Goal: Information Seeking & Learning: Learn about a topic

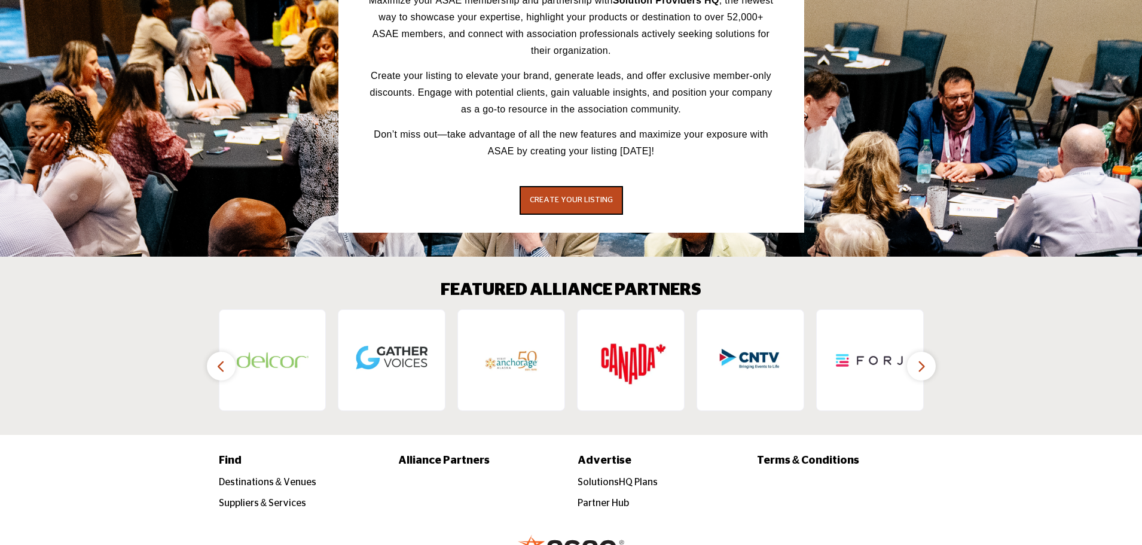
scroll to position [1800, 0]
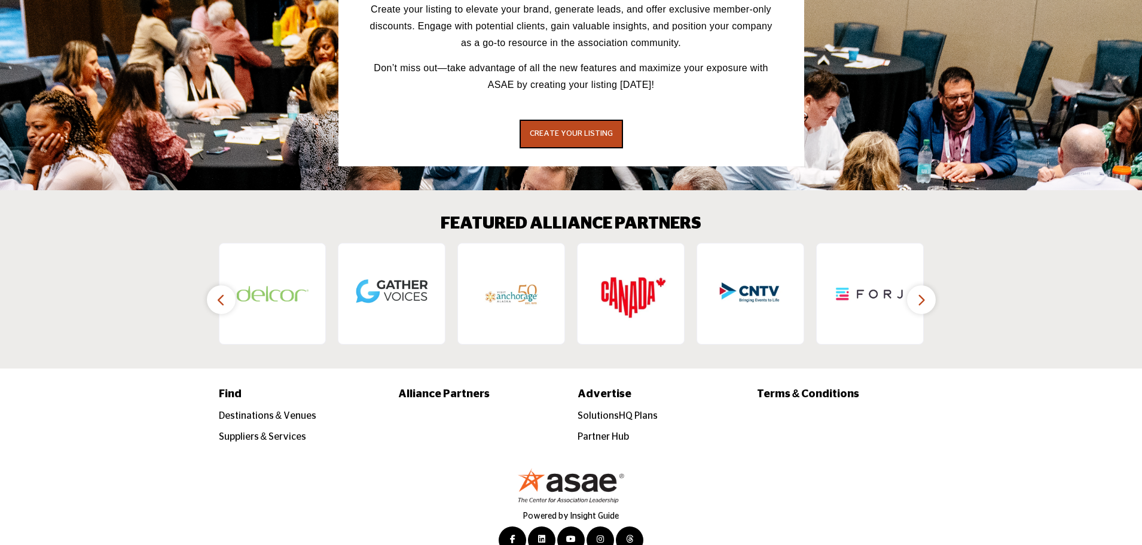
click at [934, 285] on button "button" at bounding box center [921, 299] width 29 height 29
click at [925, 292] on icon "button" at bounding box center [922, 299] width 10 height 15
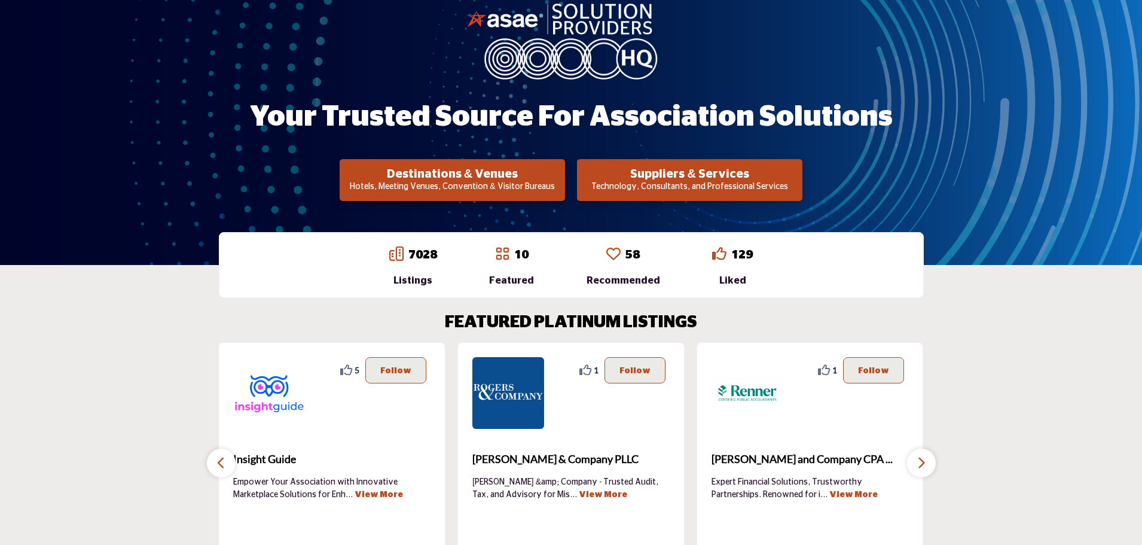
scroll to position [66, 0]
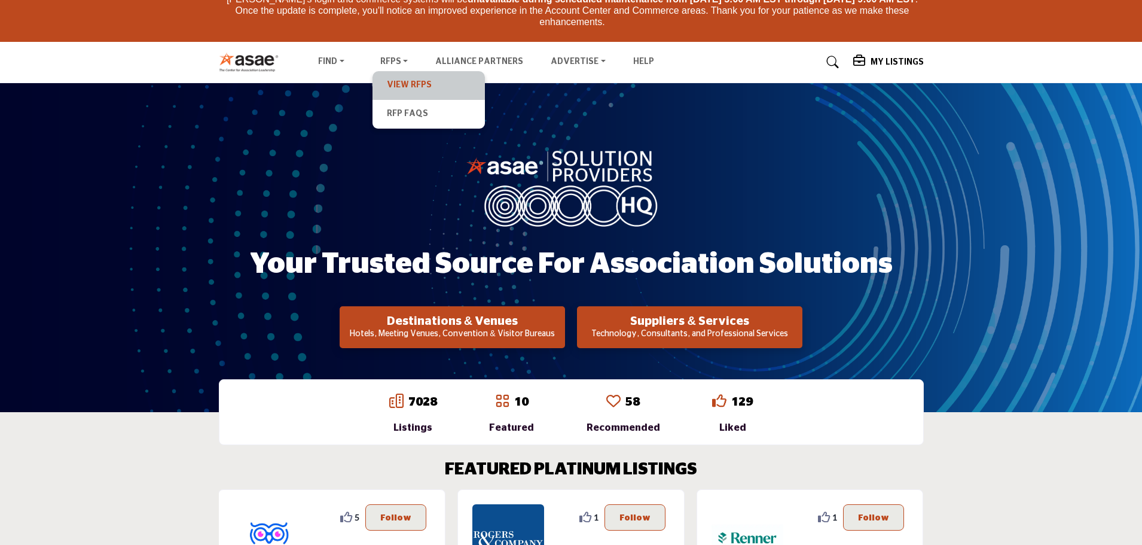
click at [402, 83] on link "View RFPs" at bounding box center [428, 85] width 100 height 17
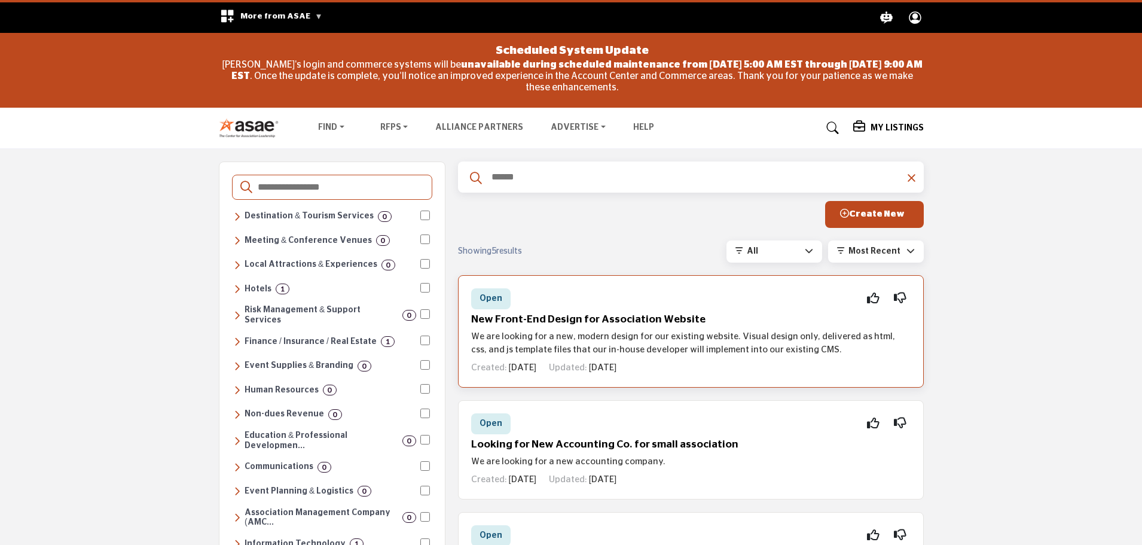
click at [630, 340] on p "We are looking for a new, modern design for our existing website. Visual design…" at bounding box center [690, 343] width 439 height 27
